Goal: Entertainment & Leisure: Consume media (video, audio)

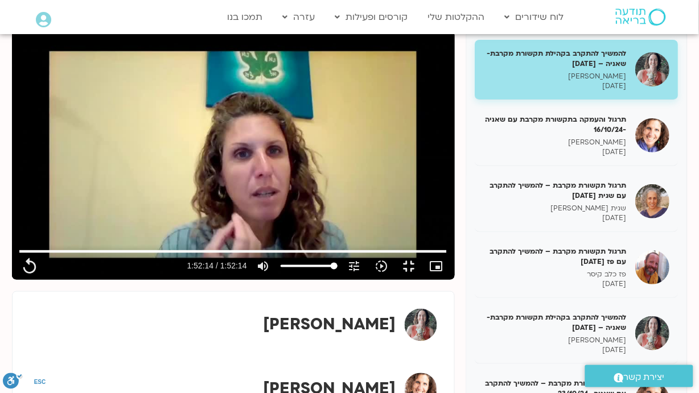
drag, startPoint x: 0, startPoint y: 0, endPoint x: 51, endPoint y: 38, distance: 63.8
click at [146, 31] on div "Skip Ad 1:24:25 replay 1:52:14 / 1:52:14 volume_up Mute tune Resolution Auto 48…" at bounding box center [233, 155] width 443 height 249
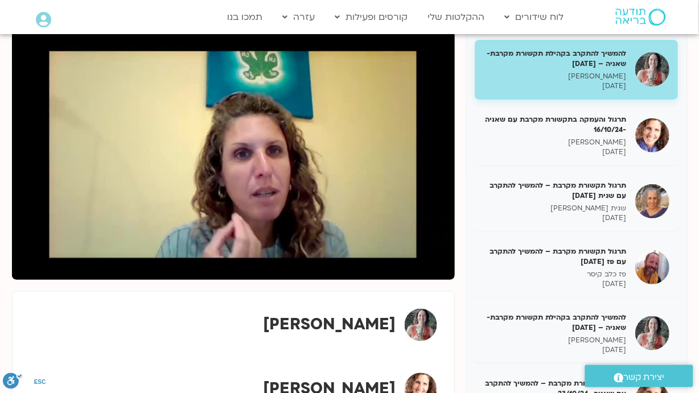
drag, startPoint x: 146, startPoint y: 30, endPoint x: 654, endPoint y: 380, distance: 617.2
click at [423, 280] on button "fullscreen_exit" at bounding box center [408, 266] width 27 height 27
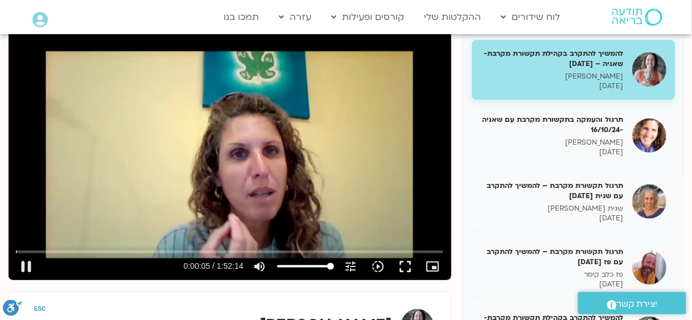
click at [250, 246] on div "Skip Ad 1:24:25 pause 0:00:05 / 1:52:14 volume_up Mute tune Resolution Auto 480…" at bounding box center [229, 261] width 433 height 37
click at [250, 249] on input "Seek" at bounding box center [229, 251] width 427 height 7
click at [406, 272] on button "fullscreen" at bounding box center [405, 266] width 27 height 27
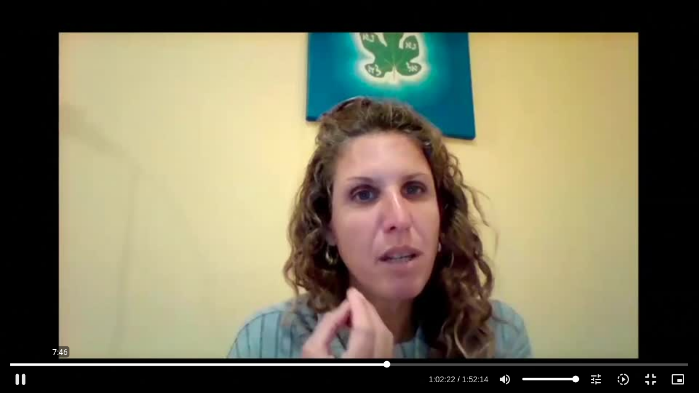
click at [60, 363] on input "Seek" at bounding box center [348, 364] width 677 height 7
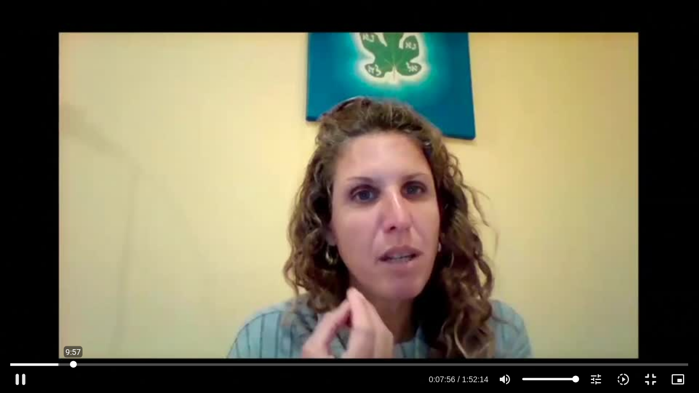
click at [73, 365] on input "Seek" at bounding box center [348, 364] width 677 height 7
click at [579, 379] on input "Volume" at bounding box center [550, 379] width 57 height 7
click at [651, 376] on button "fullscreen_exit" at bounding box center [650, 379] width 27 height 27
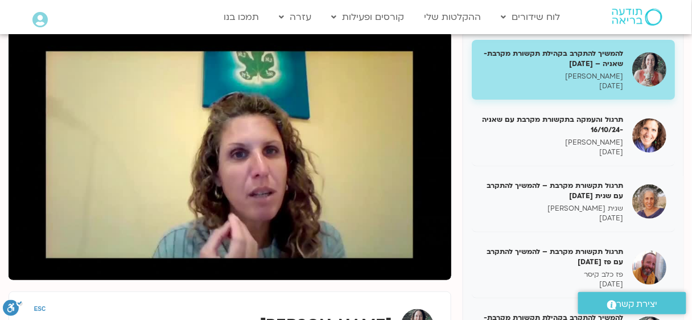
click at [455, 208] on div "להמשיך להתקרב בקהילת תקשורת מקרבת- שאניה – [DATE] [PERSON_NAME] [DATE] תרגול וה…" at bounding box center [346, 272] width 675 height 482
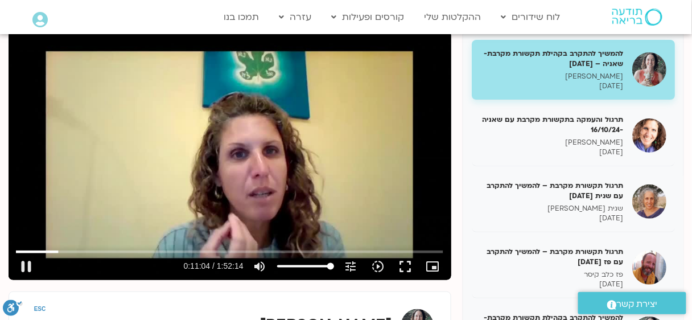
drag, startPoint x: 403, startPoint y: 259, endPoint x: 403, endPoint y: 314, distance: 55.2
click at [403, 259] on button "fullscreen" at bounding box center [405, 266] width 27 height 27
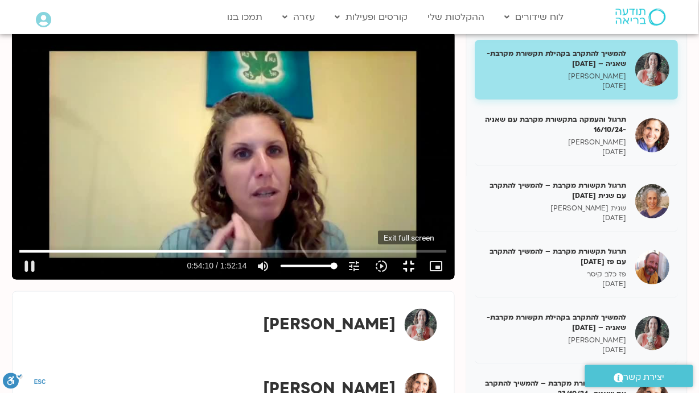
type input "3251.033929"
